Goal: Go to known website: Access a specific website the user already knows

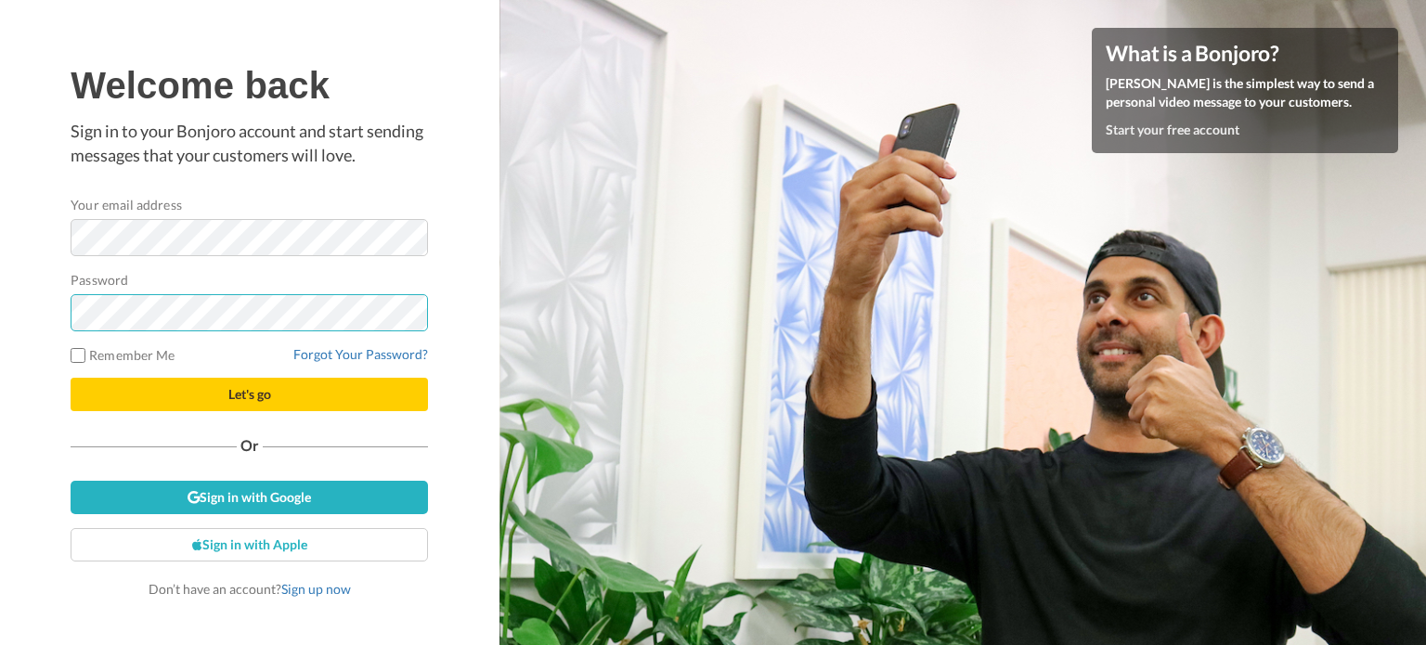
click at [71, 378] on button "Let's go" at bounding box center [250, 394] width 358 height 33
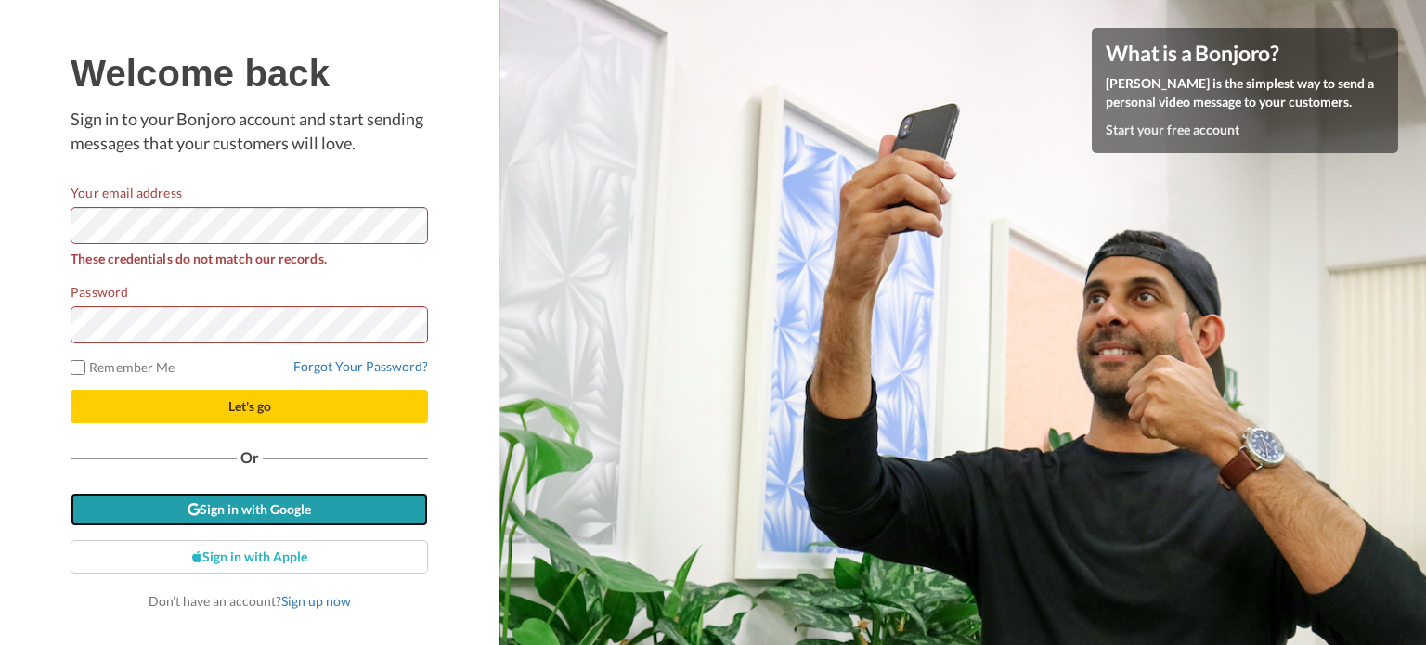
click at [267, 508] on link "Sign in with Google" at bounding box center [250, 509] width 358 height 33
